Goal: Information Seeking & Learning: Learn about a topic

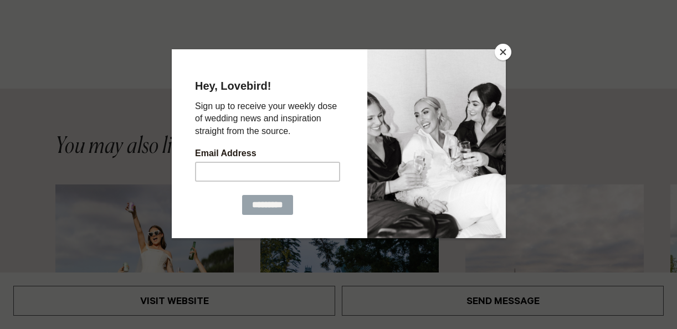
click at [505, 50] on button "Close" at bounding box center [503, 52] width 17 height 17
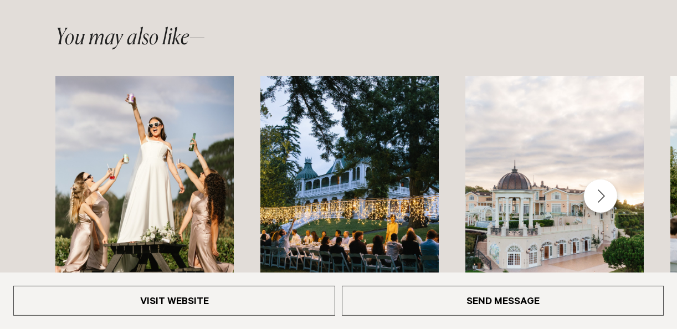
scroll to position [1672, 0]
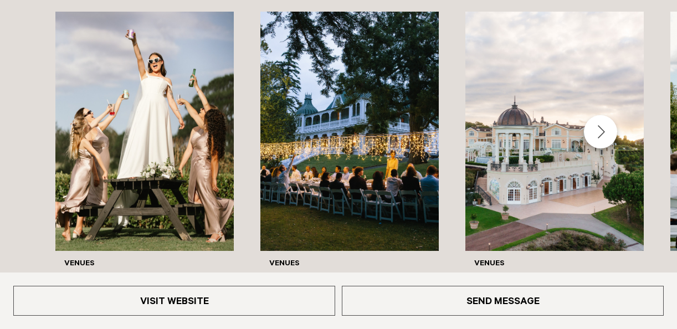
click at [600, 134] on div "Next slide" at bounding box center [600, 131] width 33 height 33
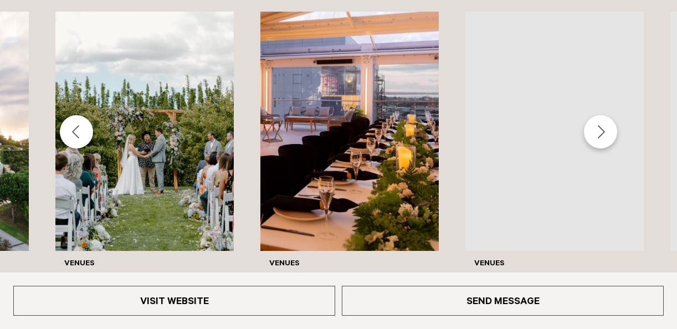
click at [600, 134] on div "Next slide" at bounding box center [600, 131] width 33 height 33
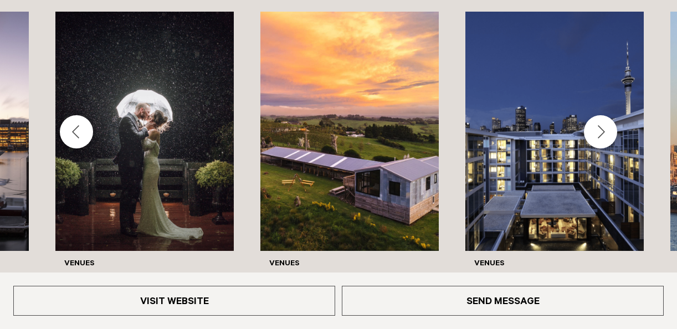
click at [600, 134] on div "Next slide" at bounding box center [600, 131] width 33 height 33
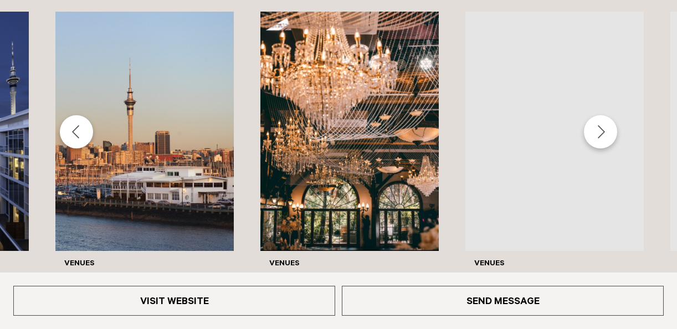
click at [600, 134] on div "Next slide" at bounding box center [600, 131] width 33 height 33
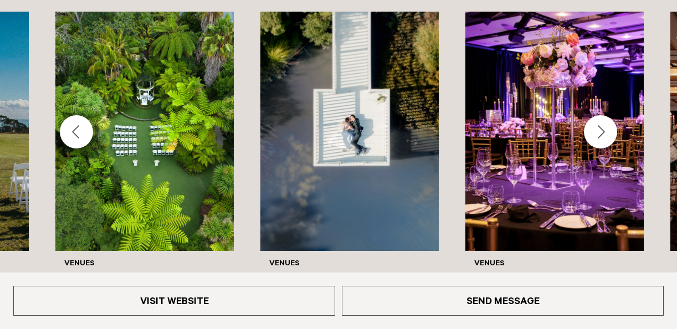
click at [600, 134] on div "Next slide" at bounding box center [600, 131] width 33 height 33
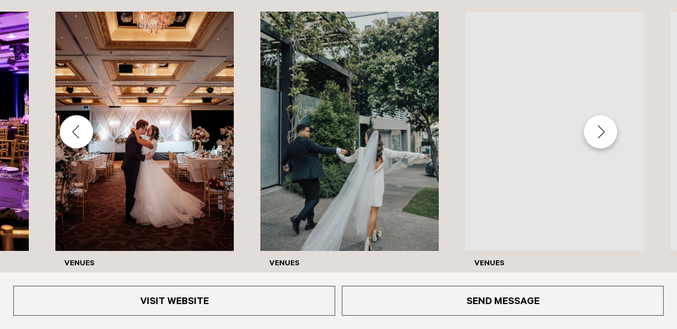
click at [600, 134] on div "Next slide" at bounding box center [600, 131] width 33 height 33
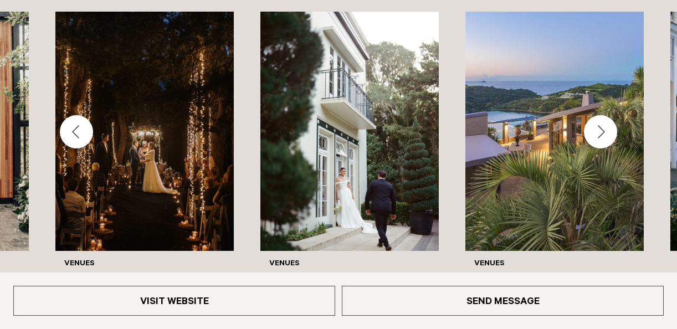
click at [600, 134] on div "Next slide" at bounding box center [600, 131] width 33 height 33
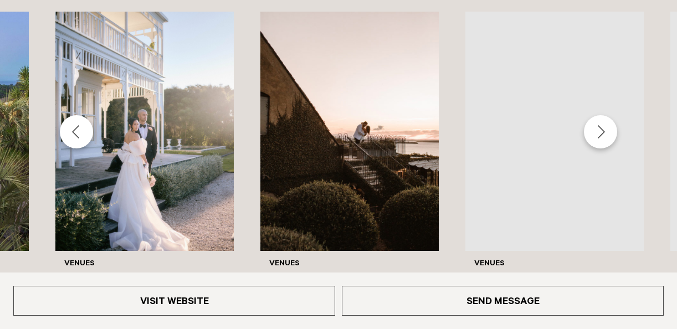
click at [600, 134] on div "Next slide" at bounding box center [600, 131] width 33 height 33
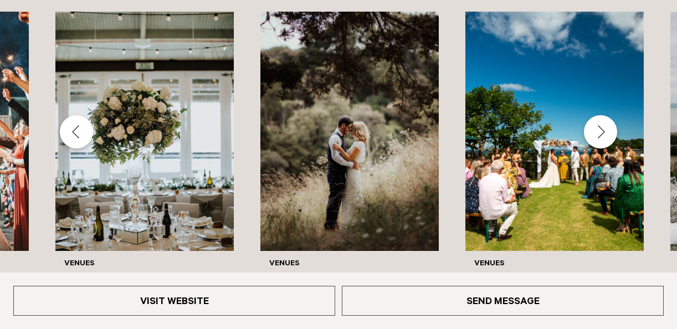
click at [600, 134] on div "Next slide" at bounding box center [600, 131] width 33 height 33
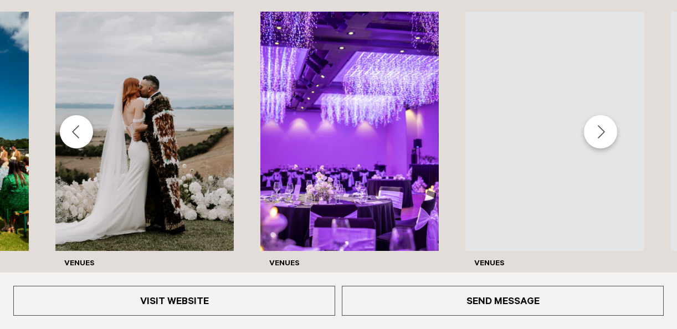
click at [600, 134] on div "Next slide" at bounding box center [600, 131] width 33 height 33
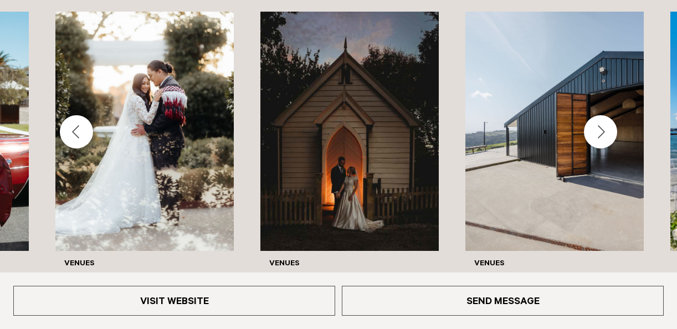
click at [600, 134] on div "Next slide" at bounding box center [600, 131] width 33 height 33
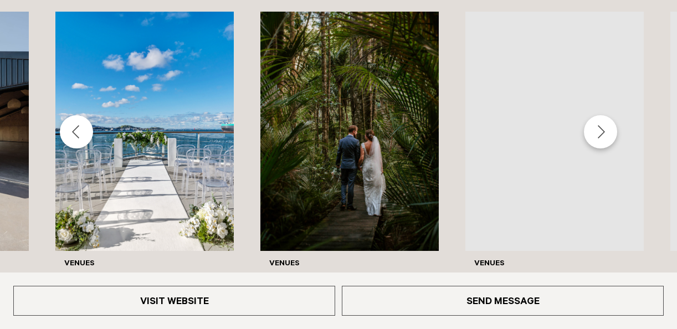
click at [600, 134] on div "Next slide" at bounding box center [600, 131] width 33 height 33
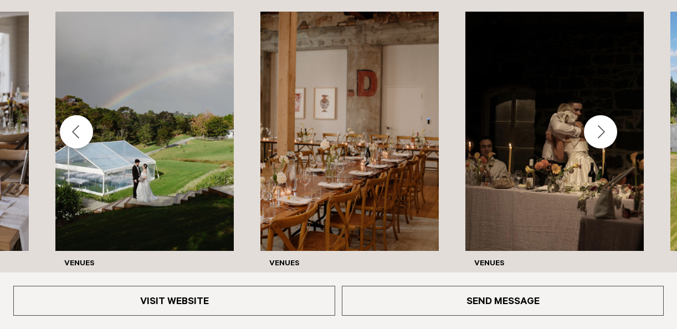
click at [600, 134] on div "Next slide" at bounding box center [600, 131] width 33 height 33
